Goal: Obtain resource: Download file/media

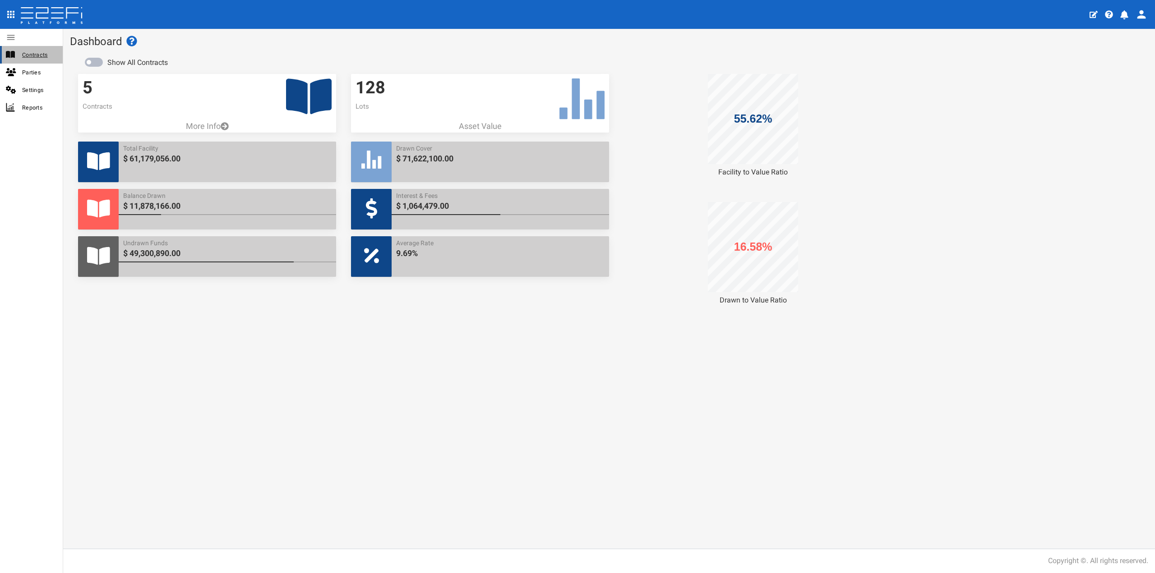
click at [46, 53] on span "Contracts" at bounding box center [38, 55] width 33 height 10
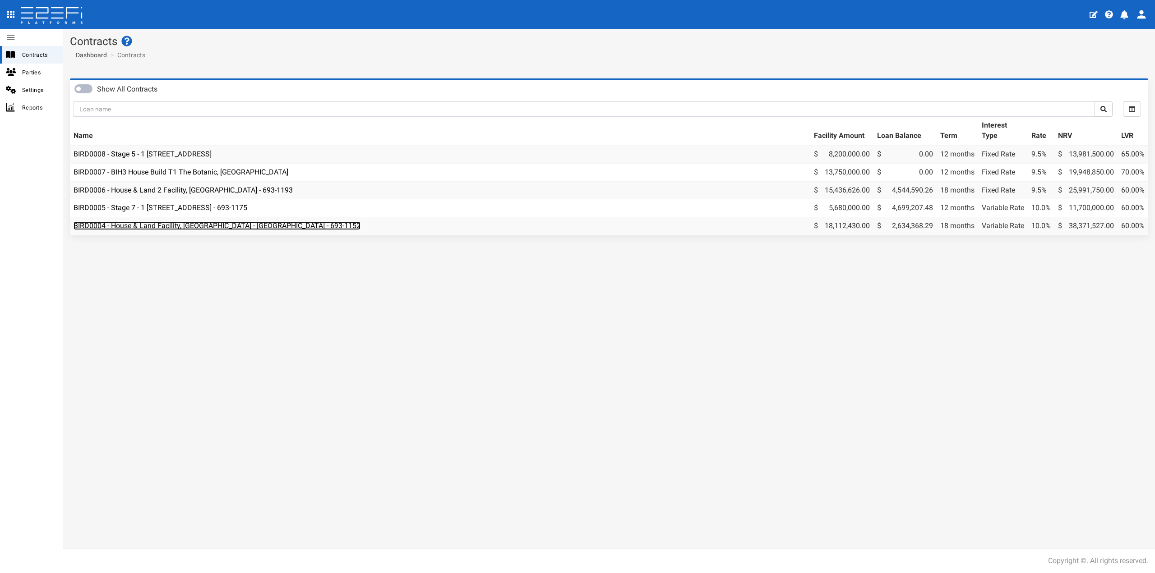
click at [166, 229] on link "BIRD0004 - House & Land Facility, [GEOGRAPHIC_DATA] - [GEOGRAPHIC_DATA] - 693-1…" at bounding box center [217, 225] width 287 height 9
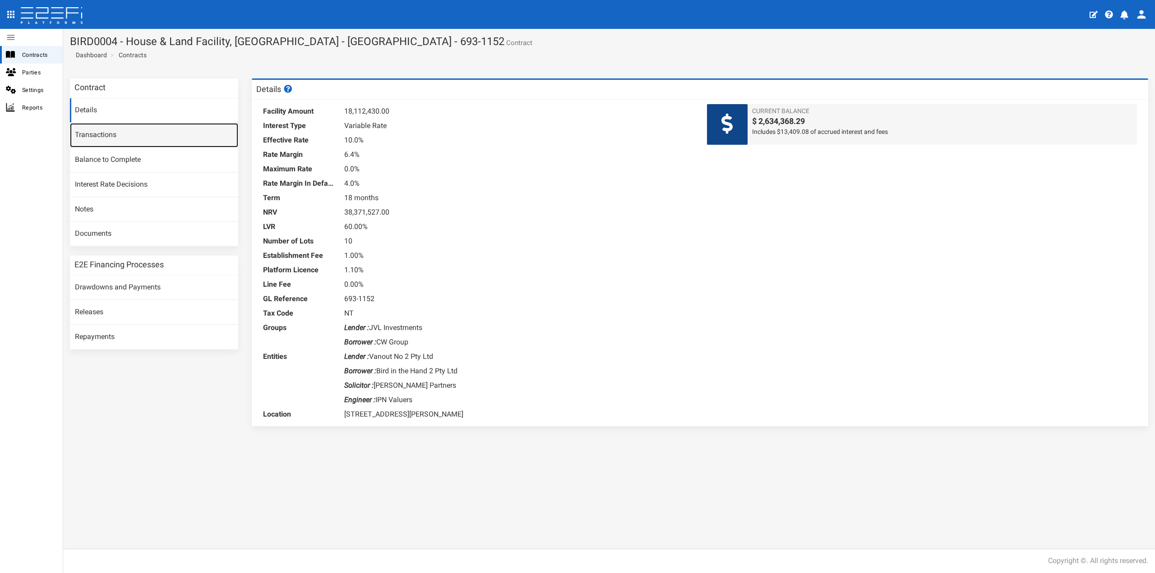
click at [119, 133] on link "Transactions" at bounding box center [154, 135] width 168 height 24
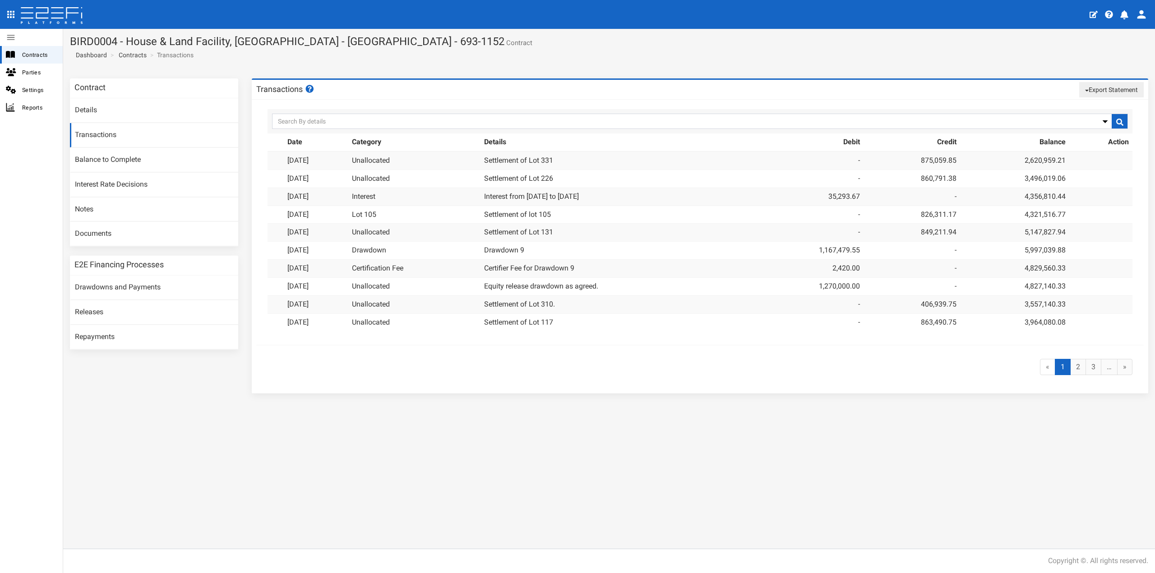
click at [867, 465] on div "Contract Details Transactions Balance to Complete Interest Rate Decisions Notes…" at bounding box center [608, 310] width 1091 height 477
click at [1093, 94] on button "Export Statement" at bounding box center [1111, 89] width 64 height 15
click at [1087, 109] on link "pdf" at bounding box center [1107, 107] width 71 height 12
click at [1128, 94] on button "Export Statement" at bounding box center [1111, 89] width 64 height 15
click at [1102, 117] on link "csv/excel" at bounding box center [1107, 119] width 71 height 12
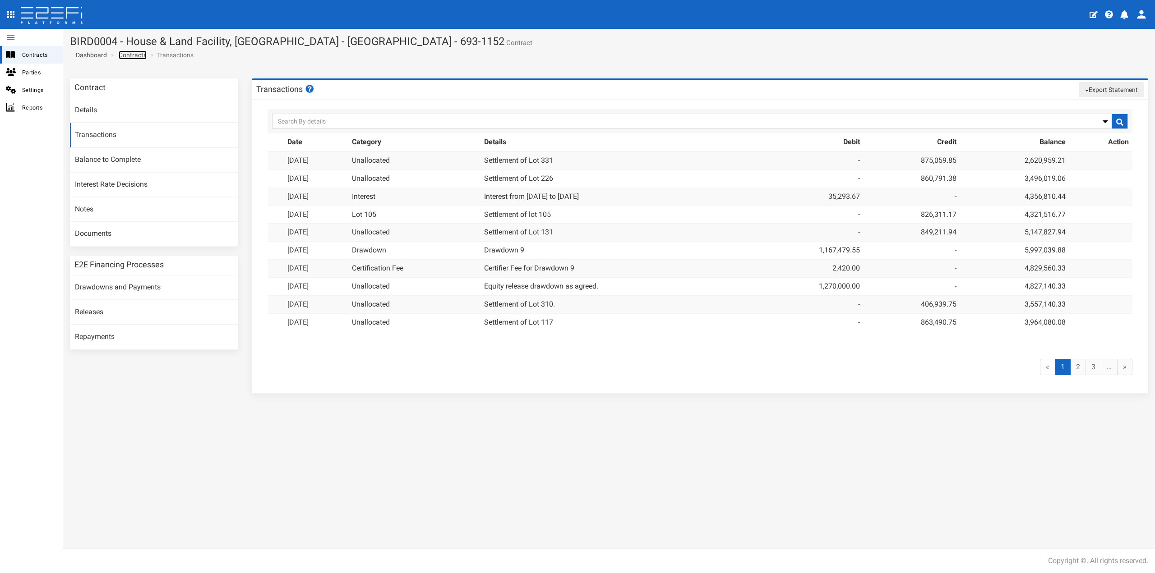
click at [128, 54] on link "Contracts" at bounding box center [133, 55] width 28 height 9
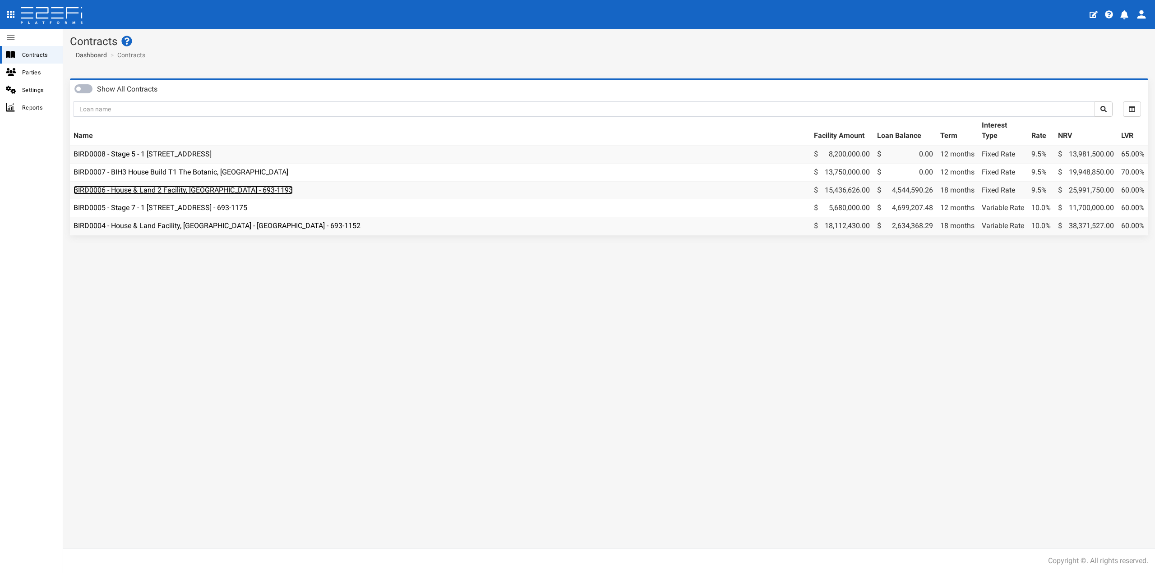
click at [184, 192] on link "BIRD0006 - House & Land 2 Facility, [GEOGRAPHIC_DATA] - 693-1193" at bounding box center [183, 190] width 219 height 9
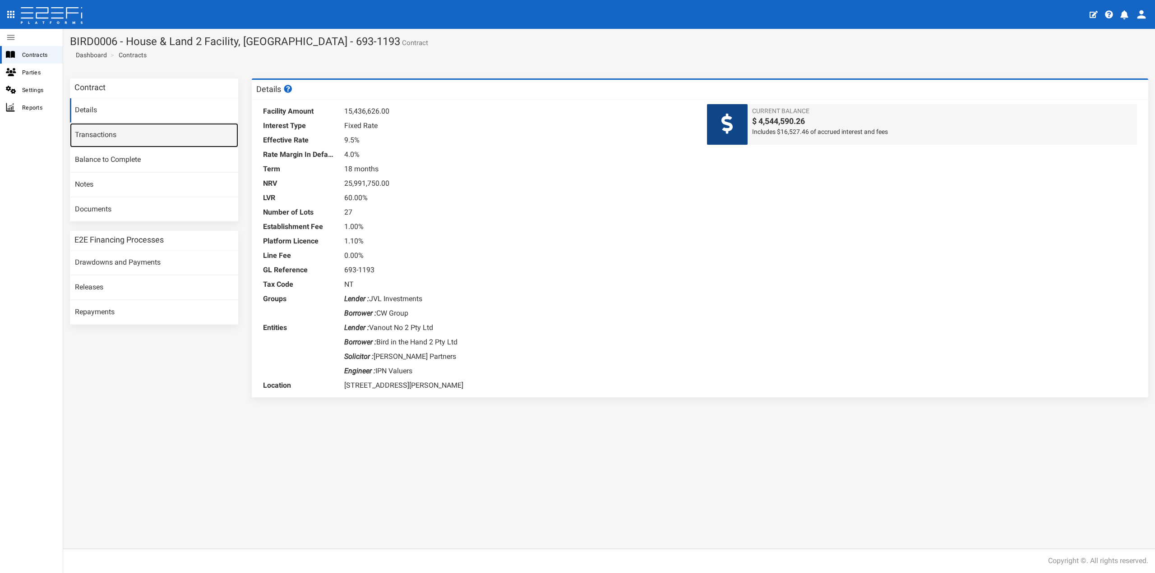
click at [123, 134] on link "Transactions" at bounding box center [154, 135] width 168 height 24
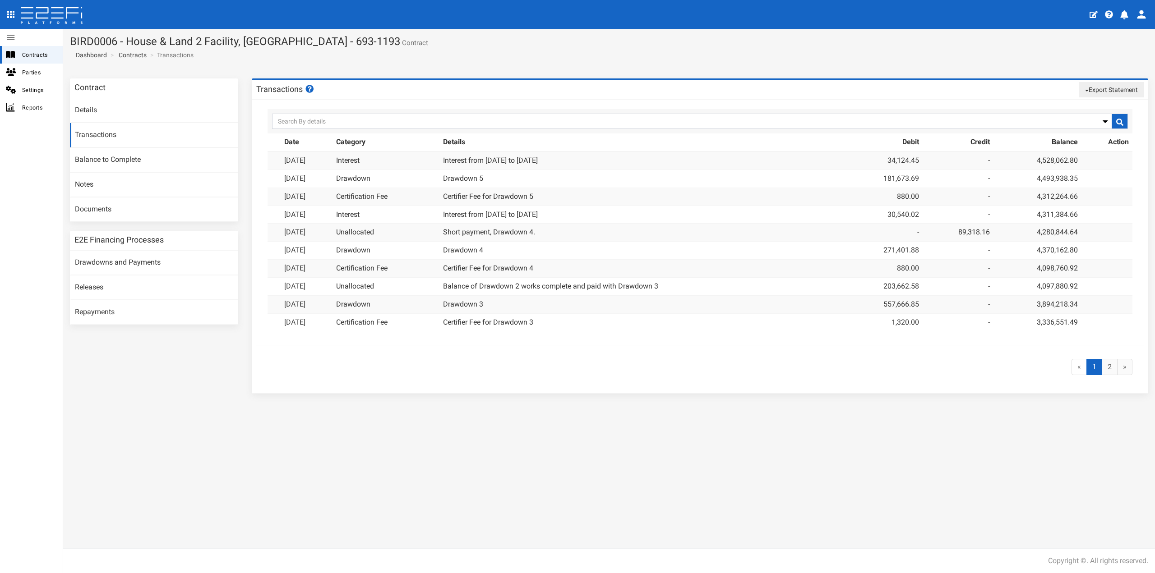
click at [1112, 91] on button "Export Statement" at bounding box center [1111, 89] width 64 height 15
click at [1083, 106] on link "pdf" at bounding box center [1107, 107] width 71 height 12
click at [1130, 88] on button "Export Statement" at bounding box center [1111, 89] width 64 height 15
click at [1086, 117] on link "csv/excel" at bounding box center [1107, 119] width 71 height 12
click at [35, 61] on div "Contracts" at bounding box center [31, 55] width 63 height 18
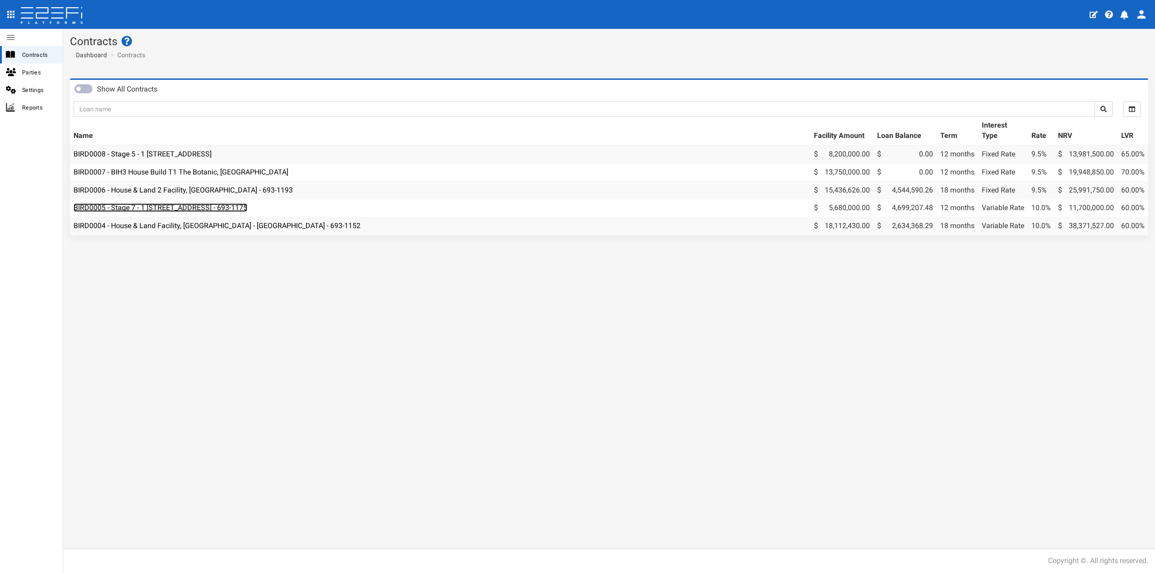
click at [184, 207] on link "BIRD0005 - Stage 7 - 1 [STREET_ADDRESS] - 693-1175" at bounding box center [161, 207] width 174 height 9
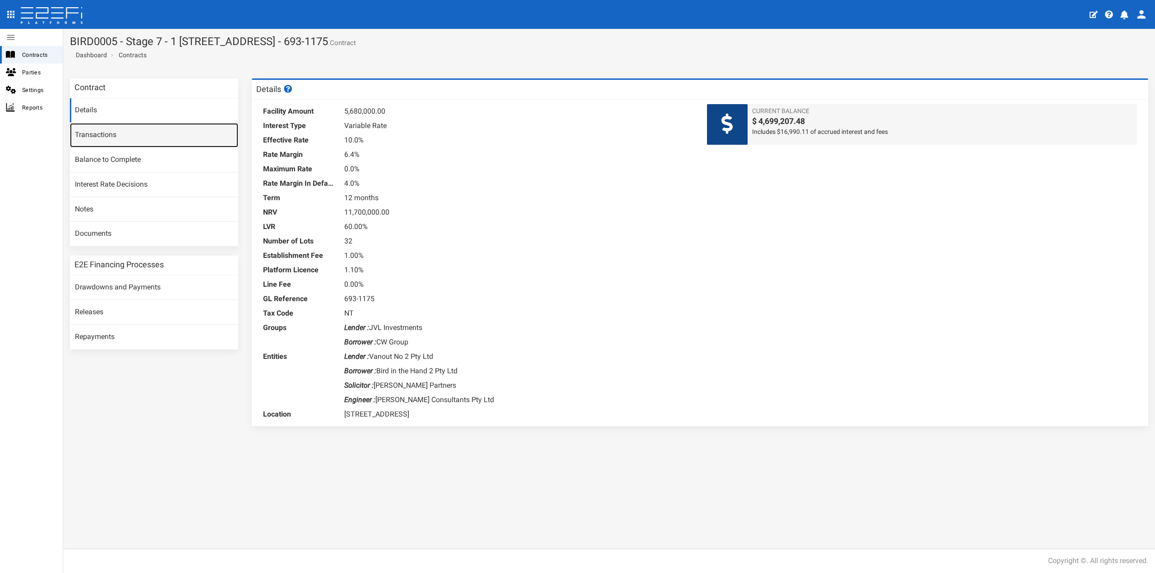
click at [123, 134] on link "Transactions" at bounding box center [154, 135] width 168 height 24
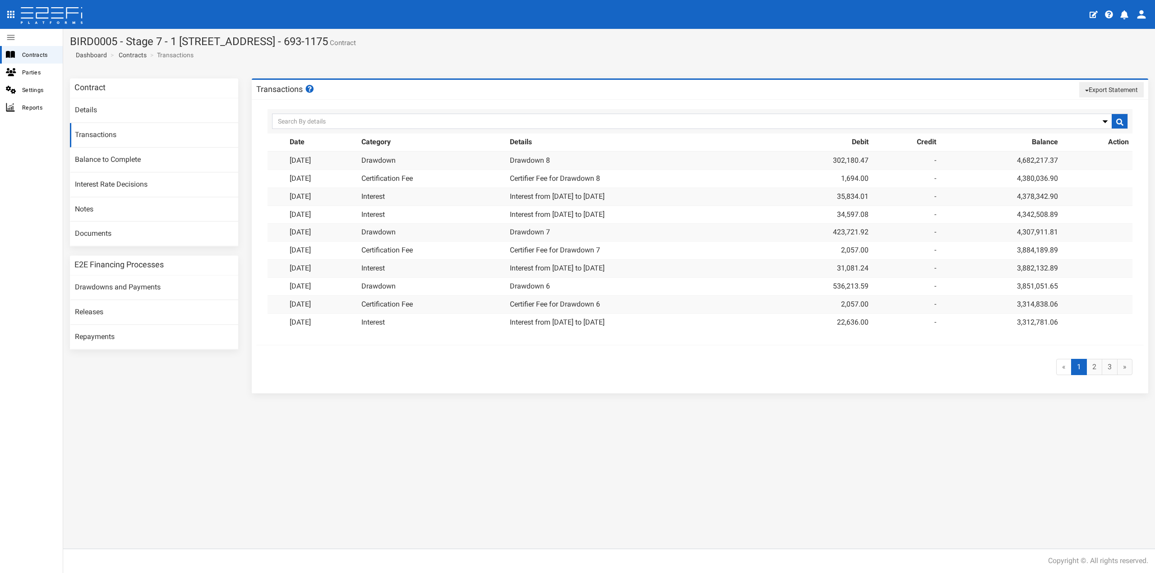
click at [1099, 87] on button "Export Statement" at bounding box center [1111, 89] width 64 height 15
click at [1084, 107] on link "pdf" at bounding box center [1107, 107] width 71 height 12
click at [1130, 88] on button "Export Statement" at bounding box center [1111, 89] width 64 height 15
click at [1091, 116] on link "csv/excel" at bounding box center [1107, 119] width 71 height 12
click at [106, 136] on link "Transactions" at bounding box center [154, 135] width 168 height 24
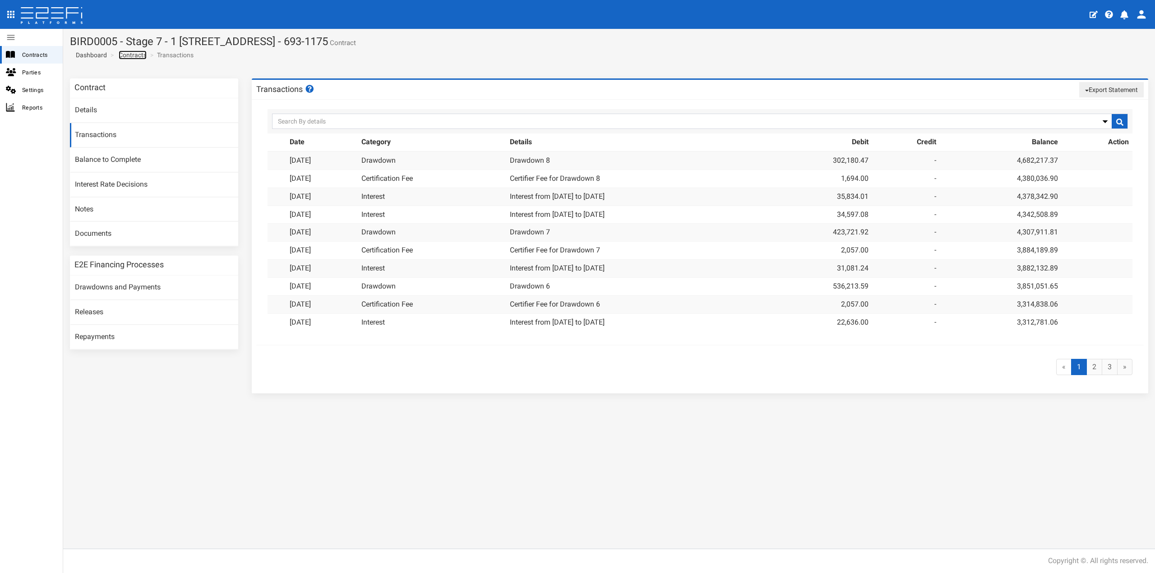
click at [127, 57] on link "Contracts" at bounding box center [133, 55] width 28 height 9
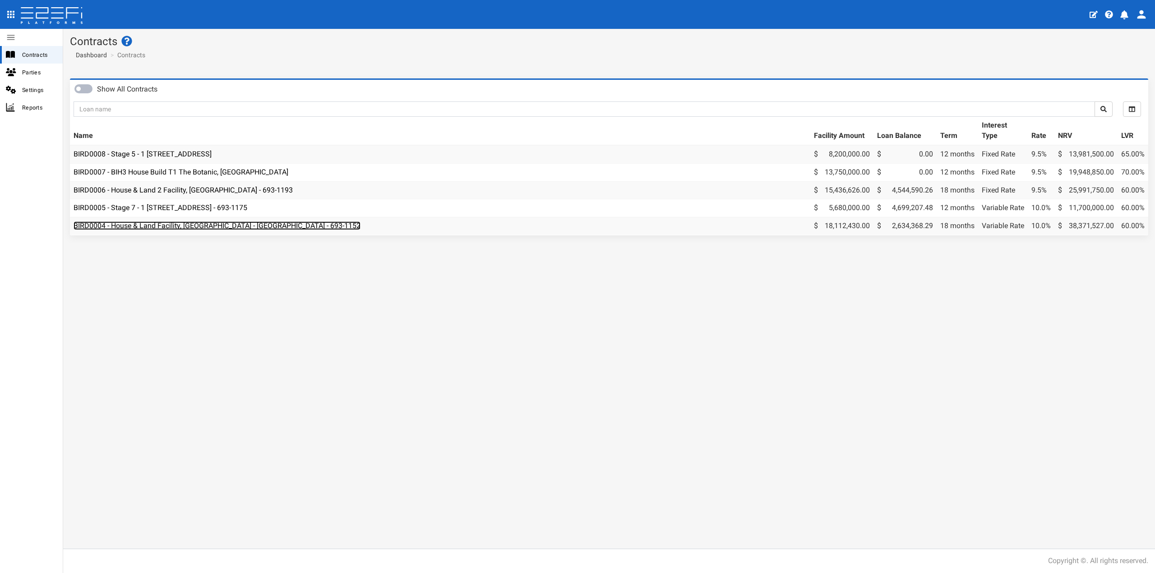
click at [173, 225] on link "BIRD0004 - House & Land Facility, [GEOGRAPHIC_DATA] - [GEOGRAPHIC_DATA] - 693-1…" at bounding box center [217, 225] width 287 height 9
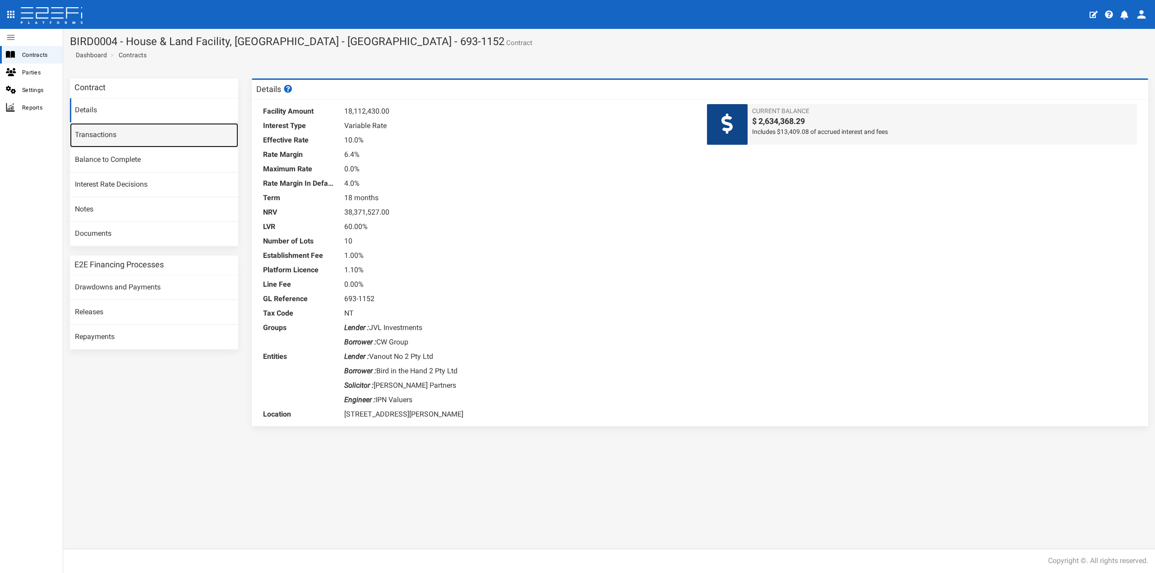
click at [105, 130] on link "Transactions" at bounding box center [154, 135] width 168 height 24
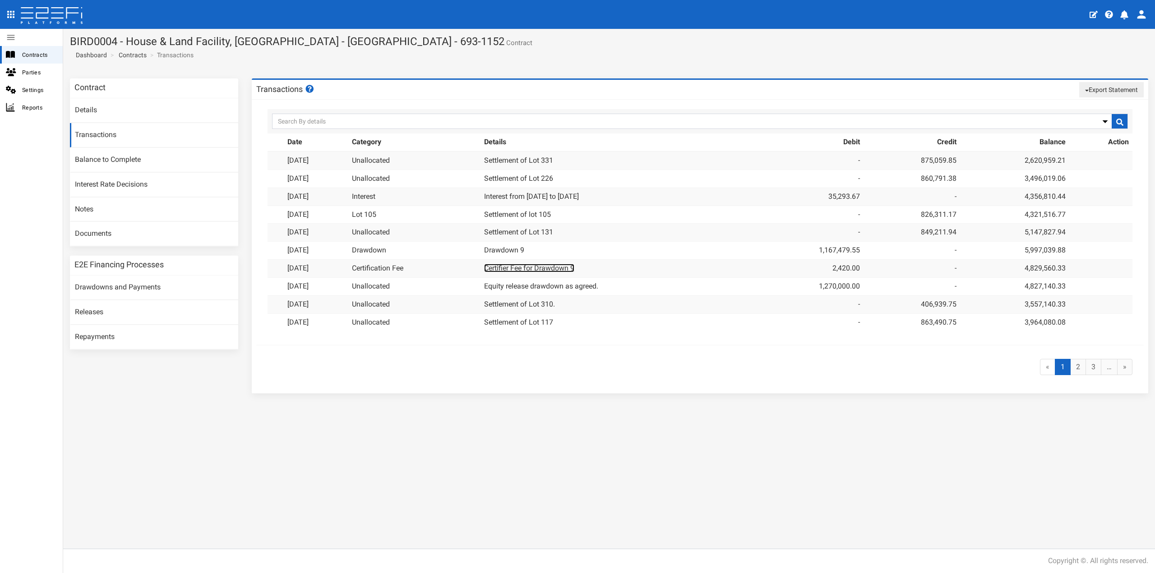
click at [530, 267] on link "Certifier Fee for Drawdown 9" at bounding box center [529, 268] width 90 height 9
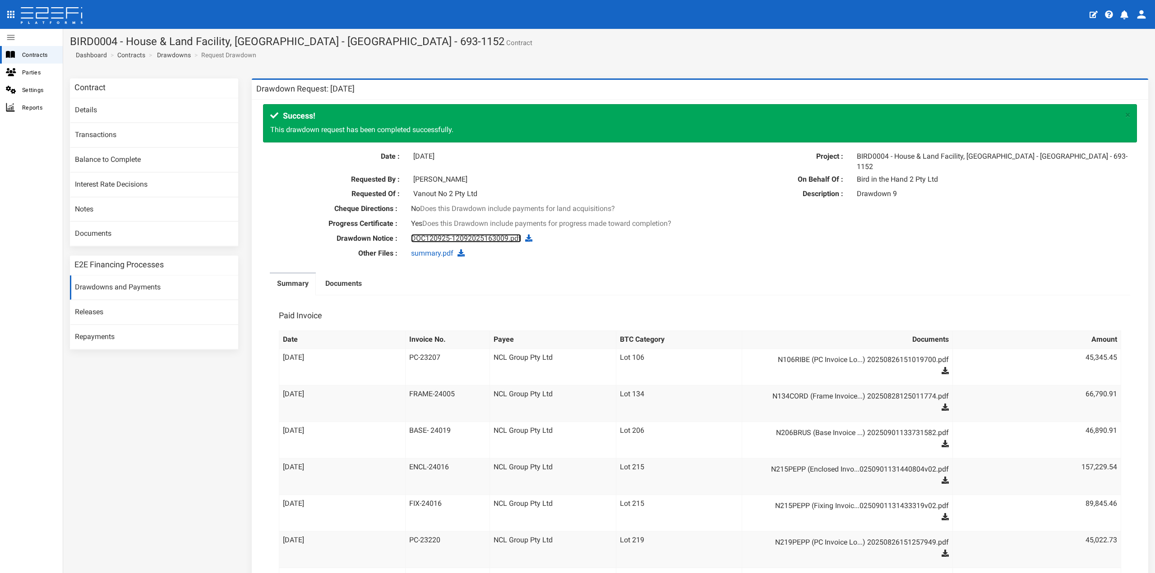
click at [429, 234] on link "DOC120925-12092025163009.pdf" at bounding box center [466, 238] width 110 height 9
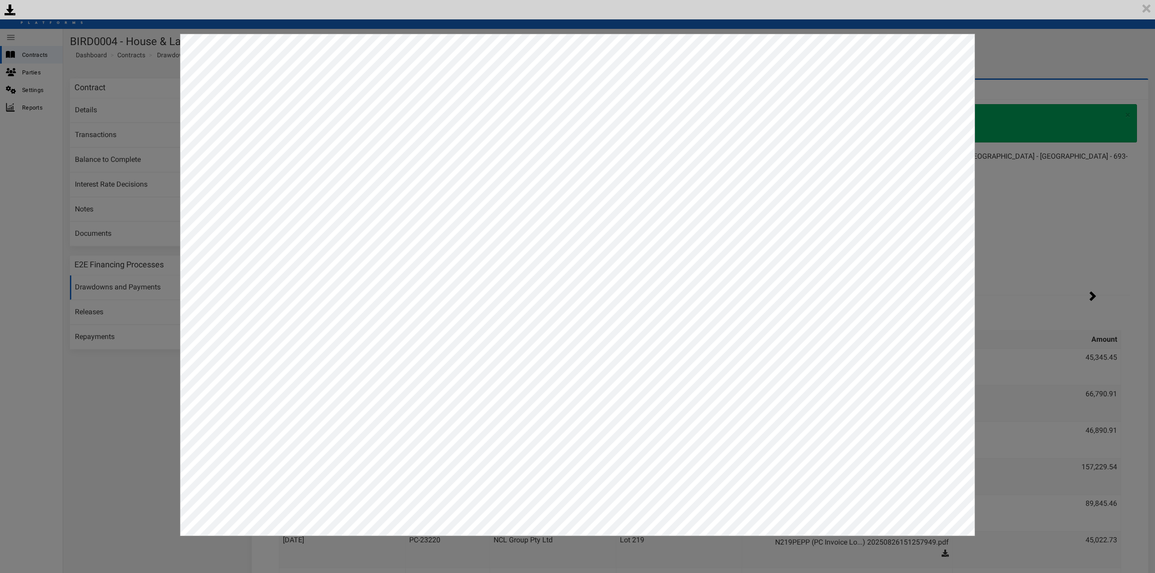
click at [1036, 231] on div "<p>Your browser does not support iframes.</p><script type="text/javascript">ale…" at bounding box center [577, 286] width 1155 height 573
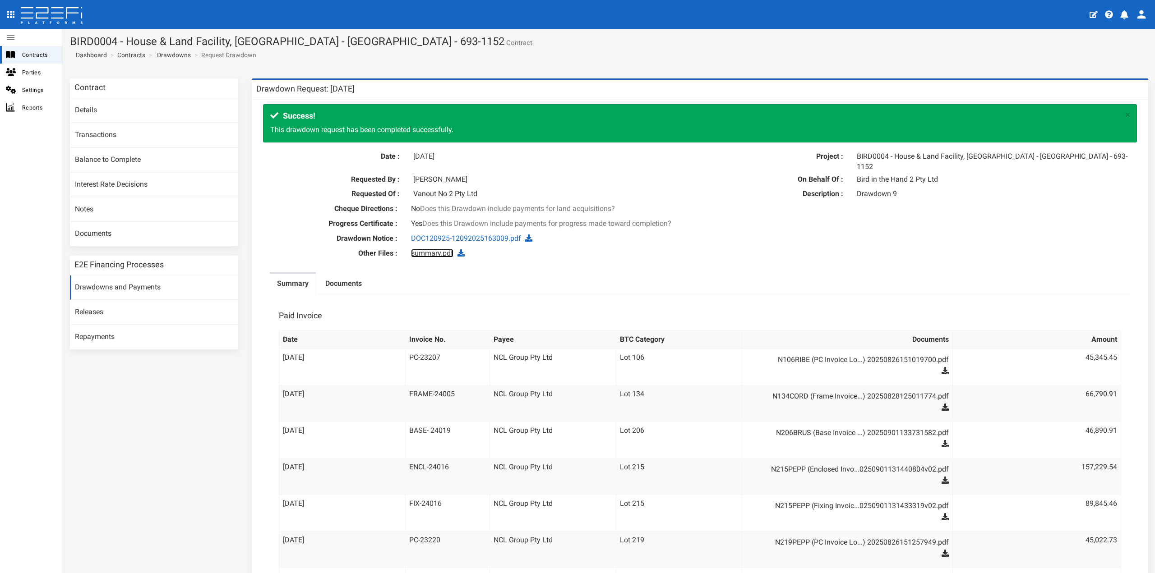
click at [436, 249] on link "summary.pdf" at bounding box center [432, 253] width 42 height 9
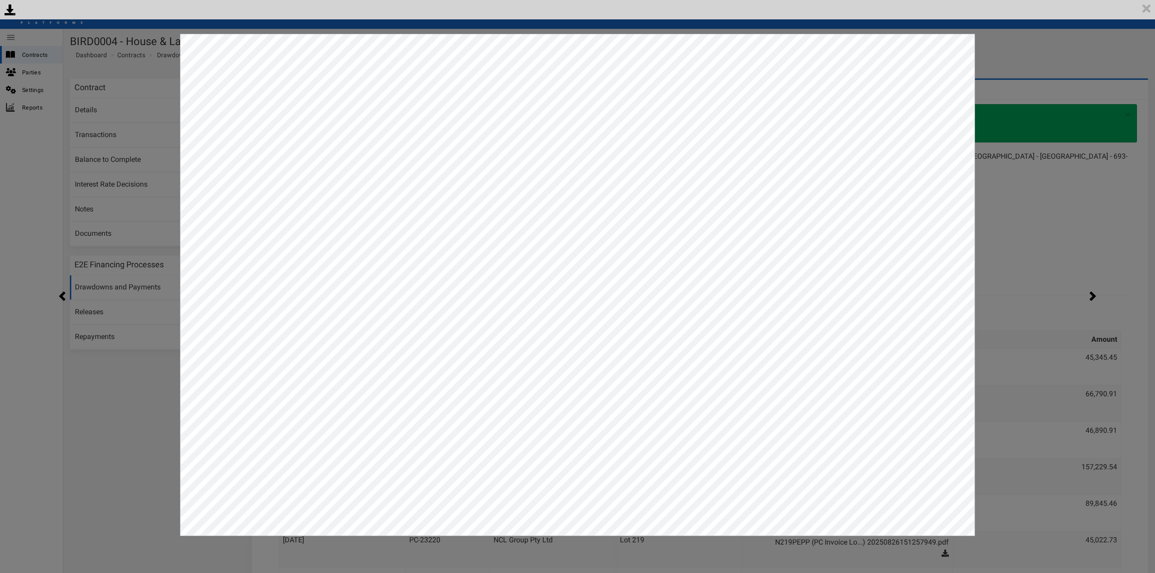
click at [1039, 275] on div "<p>Your browser does not support iframes.</p><script type="text/javascript">ale…" at bounding box center [577, 286] width 1155 height 573
